Goal: Transaction & Acquisition: Purchase product/service

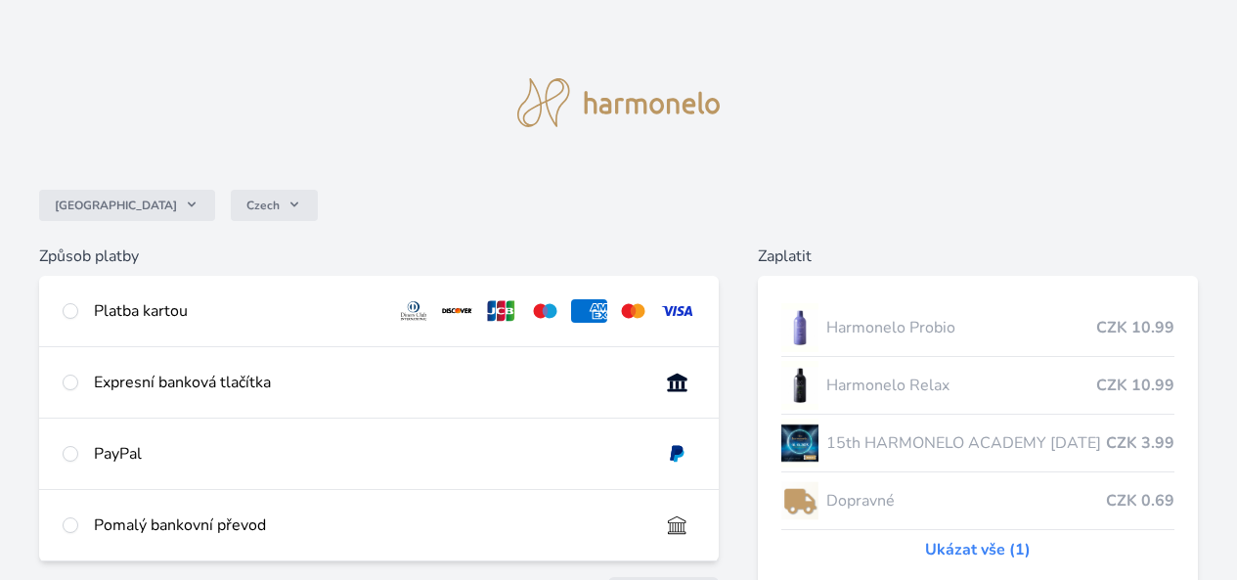
scroll to position [98, 0]
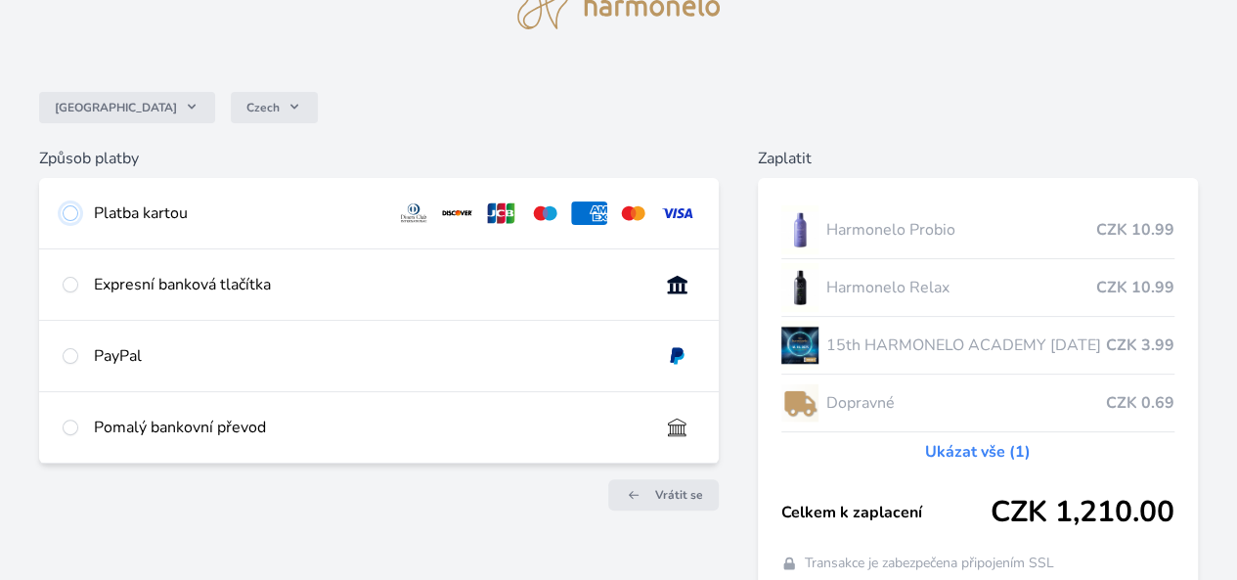
click at [78, 212] on input "radio" at bounding box center [71, 213] width 16 height 16
radio input "true"
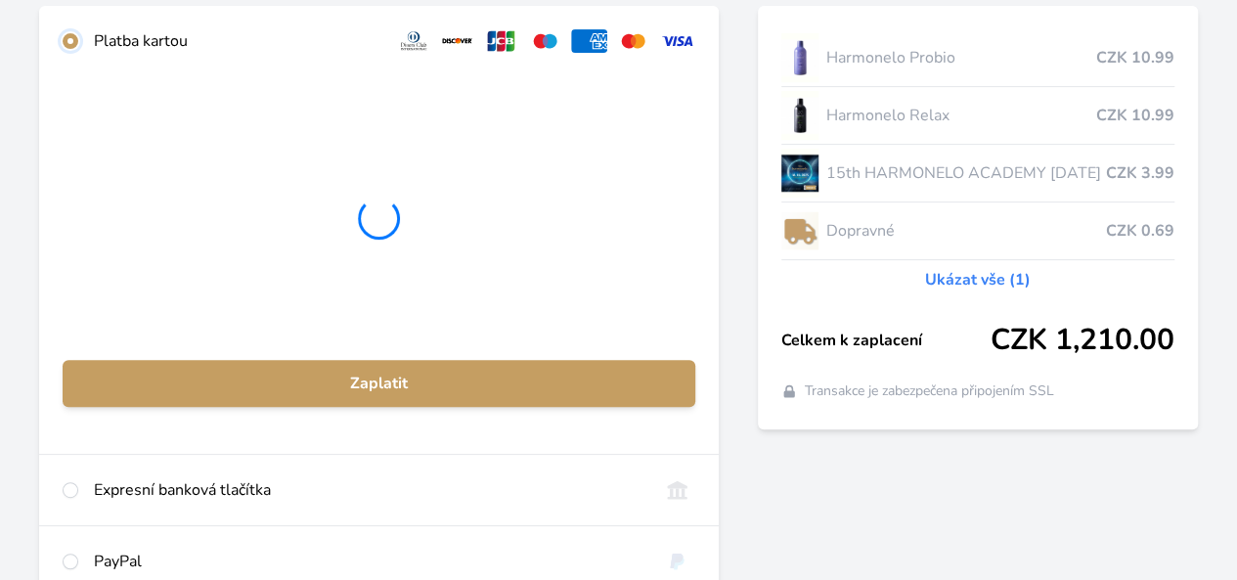
scroll to position [293, 0]
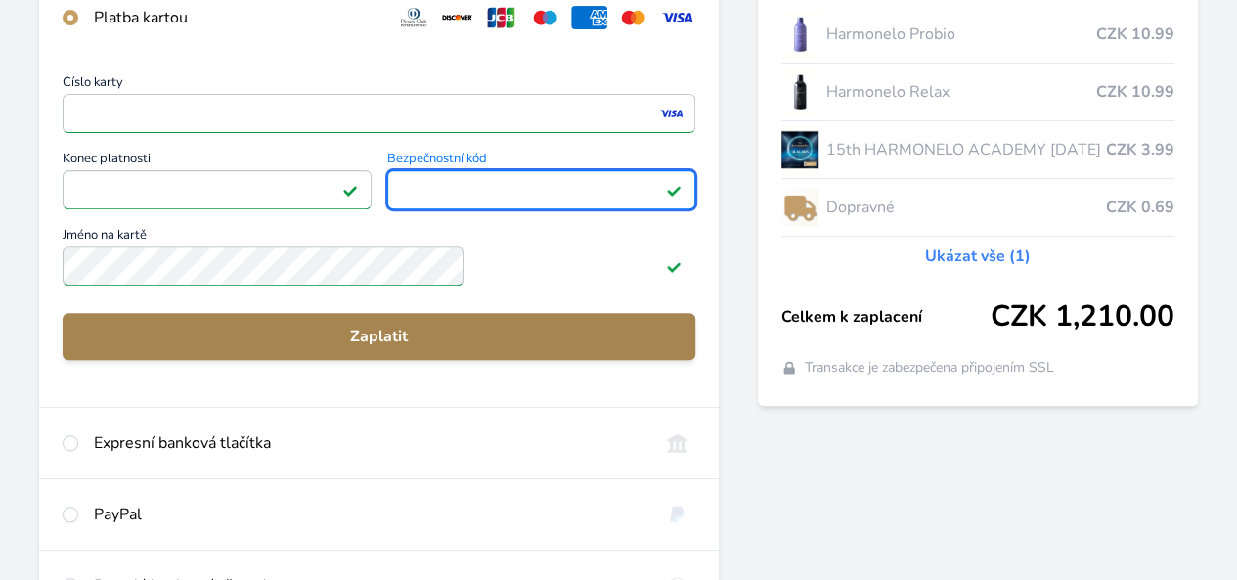
click at [473, 348] on span "Zaplatit" at bounding box center [378, 336] width 601 height 23
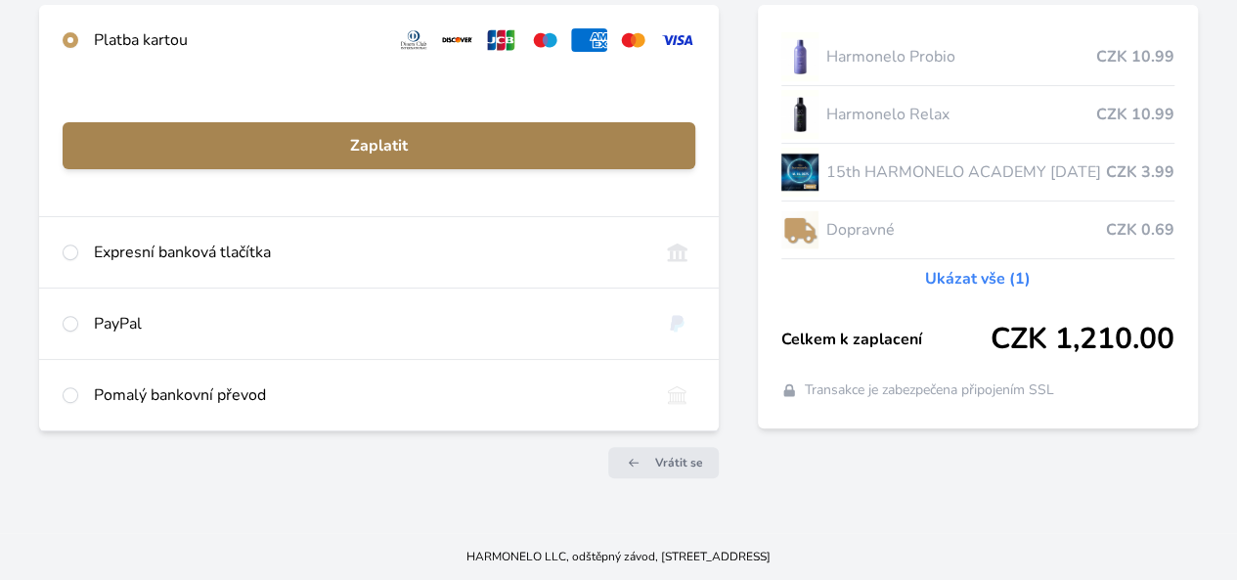
scroll to position [284, 0]
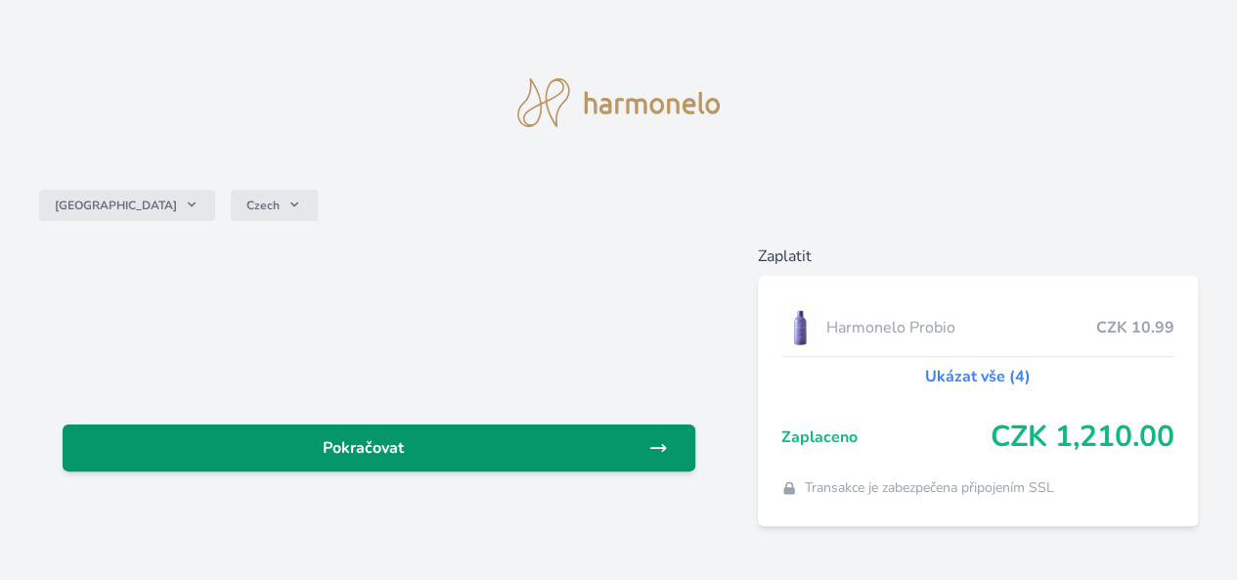
click at [466, 453] on span "Pokračovat" at bounding box center [363, 447] width 570 height 23
